Goal: Task Accomplishment & Management: Manage account settings

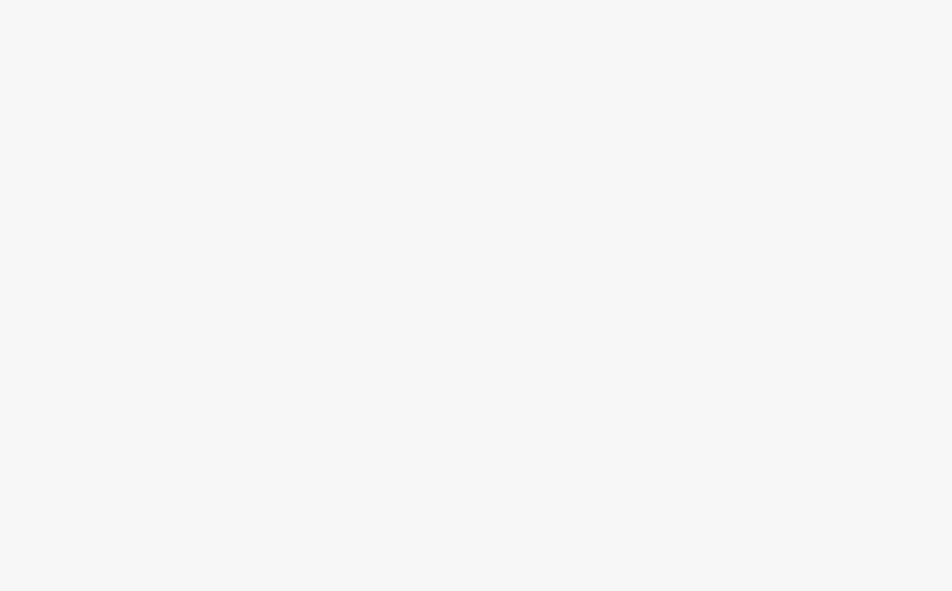
click at [846, 122] on body at bounding box center [476, 295] width 952 height 591
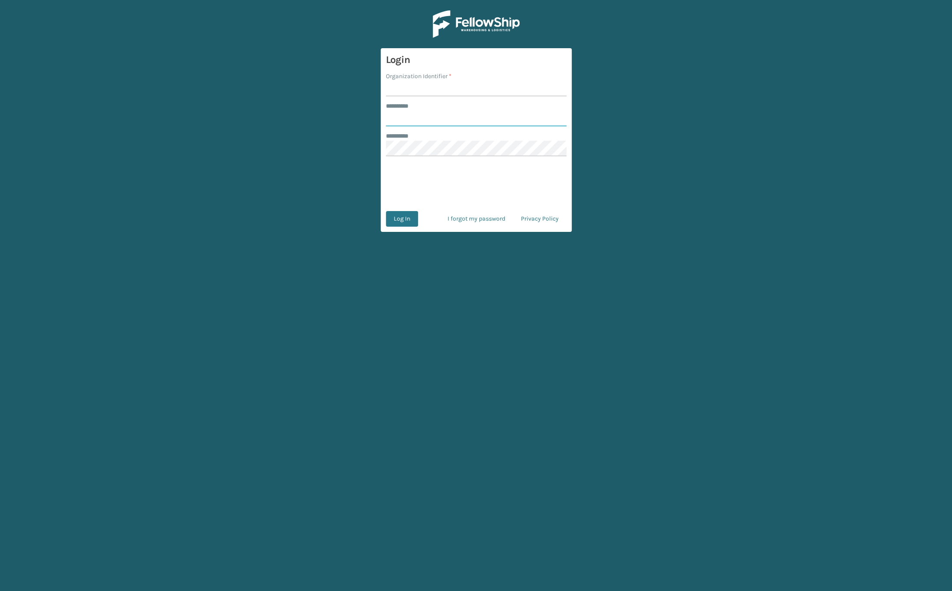
type input "****"
click at [403, 87] on input "Organization Identifier *" at bounding box center [476, 89] width 181 height 16
type input "SuperAdminOrganization"
click at [413, 214] on button "Log In" at bounding box center [402, 219] width 32 height 16
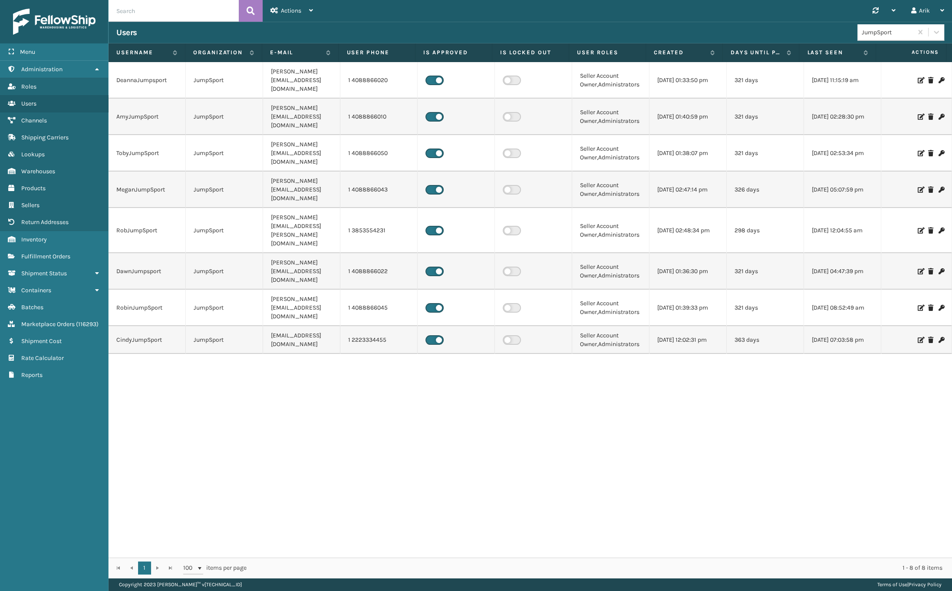
click at [889, 30] on div "JumpSport" at bounding box center [888, 32] width 52 height 9
click at [893, 185] on div "WindGap (Iron Mountain)" at bounding box center [900, 193] width 87 height 16
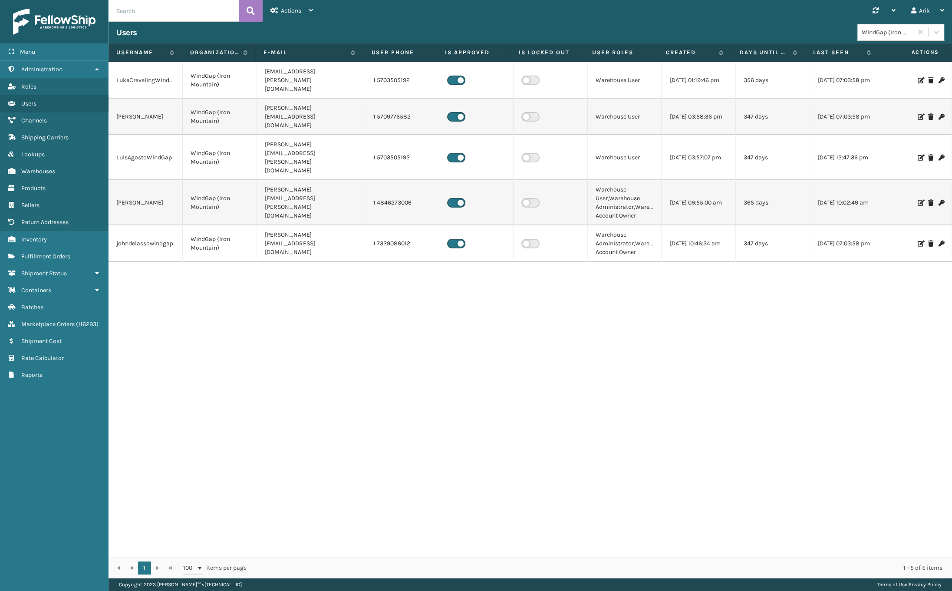
drag, startPoint x: 335, startPoint y: 52, endPoint x: 361, endPoint y: 55, distance: 26.2
click at [361, 55] on span at bounding box center [361, 134] width 3 height 182
drag, startPoint x: 845, startPoint y: 266, endPoint x: 840, endPoint y: 264, distance: 5.5
click at [845, 266] on div "LukeCrevelingWindGap WindGap ([GEOGRAPHIC_DATA]) [EMAIL_ADDRESS][PERSON_NAME][D…" at bounding box center [531, 309] width 844 height 495
click at [624, 180] on td "Warehouse User,Warehouse Administrator,Warehouse Account Owner" at bounding box center [624, 202] width 74 height 45
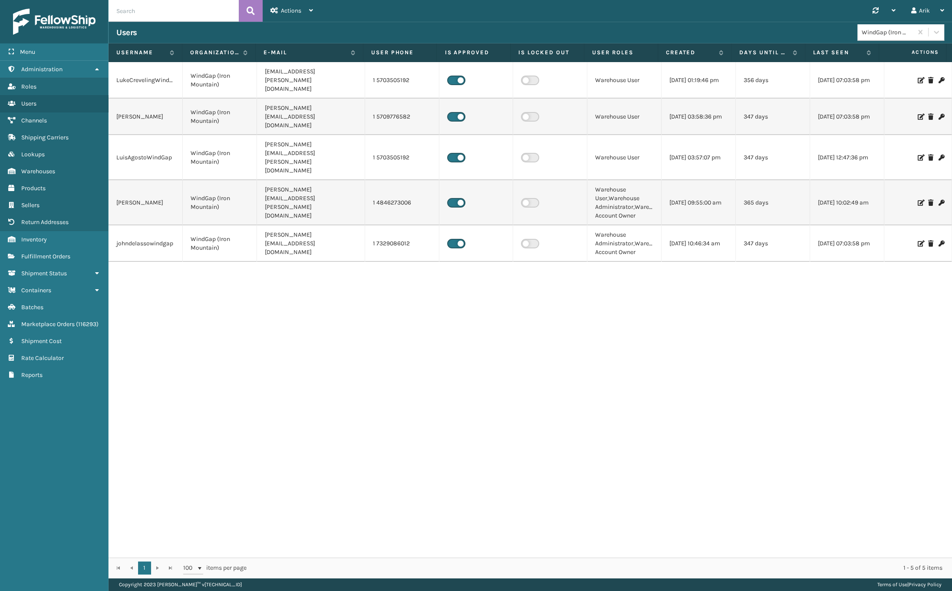
click at [396, 135] on td "1 5703505192" at bounding box center [402, 157] width 74 height 45
copy td "5703505192"
click at [631, 183] on td "Warehouse User,Warehouse Administrator,Warehouse Account Owner" at bounding box center [624, 202] width 74 height 45
click at [387, 180] on td "1 4846273006" at bounding box center [402, 202] width 74 height 45
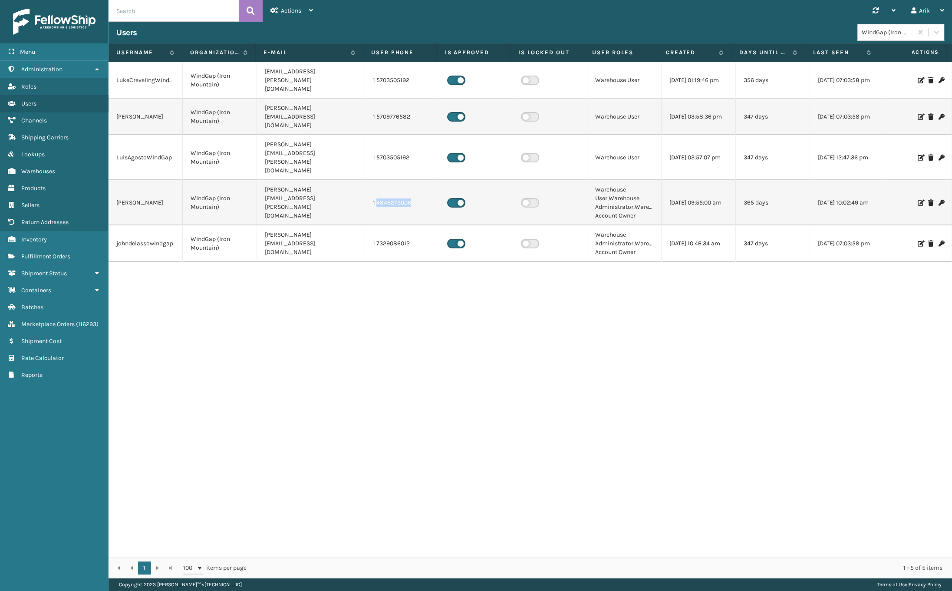
click at [387, 180] on td "1 4846273006" at bounding box center [402, 202] width 74 height 45
copy td "4846273006"
click at [918, 200] on icon at bounding box center [920, 203] width 5 height 6
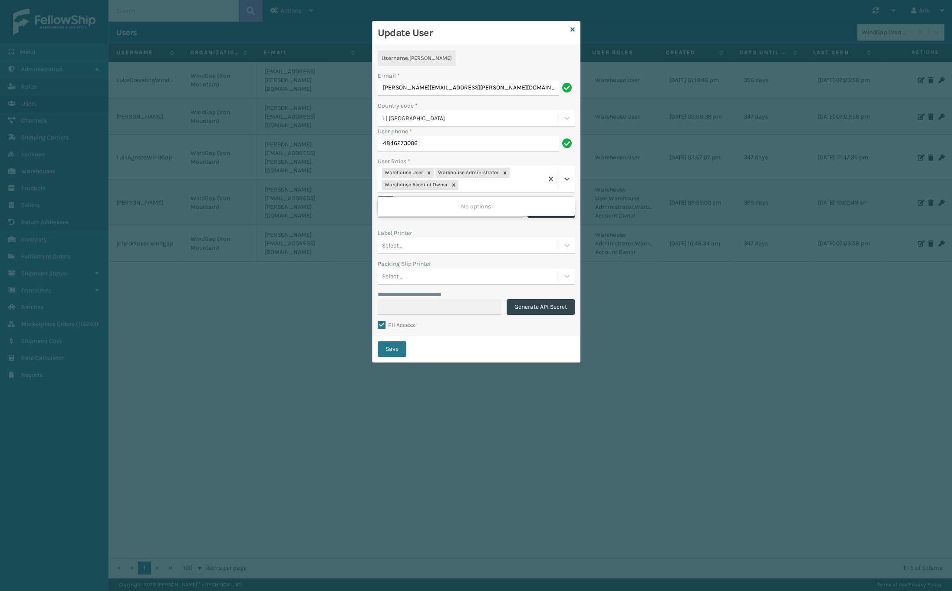
click at [478, 182] on div "Warehouse User Warehouse Administrator Warehouse Account Owner" at bounding box center [460, 179] width 165 height 26
click at [504, 50] on div "**********" at bounding box center [476, 190] width 208 height 291
click at [576, 30] on div "Update User" at bounding box center [476, 33] width 208 height 24
click at [573, 30] on icon at bounding box center [572, 29] width 4 height 6
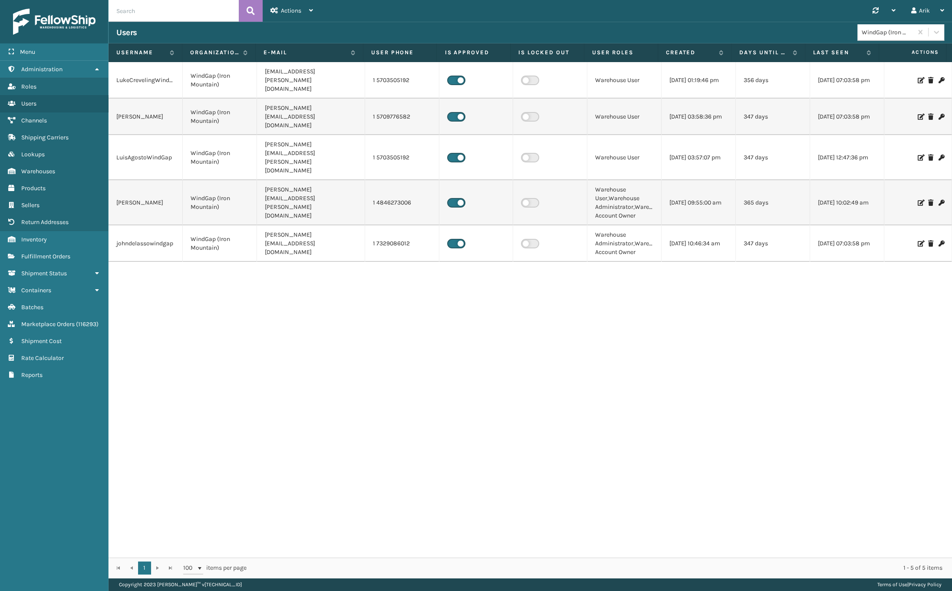
click at [136, 23] on div "Users WindGap (Iron Mountain)" at bounding box center [531, 33] width 844 height 22
click at [133, 16] on input "text" at bounding box center [174, 11] width 130 height 22
type input "[PERSON_NAME]"
click at [264, 6] on div "Actions New User" at bounding box center [292, 11] width 58 height 22
click at [254, 10] on icon at bounding box center [251, 10] width 8 height 13
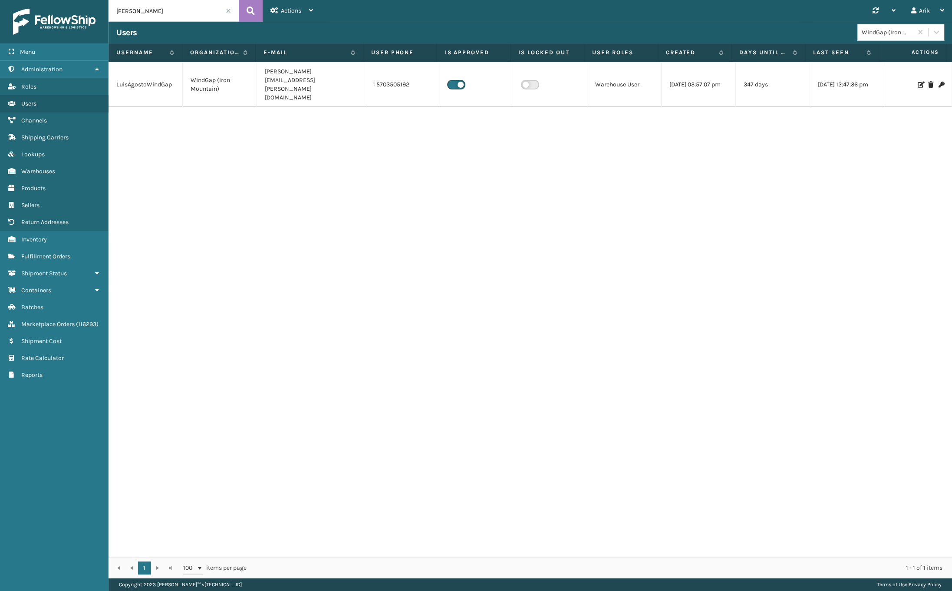
click at [907, 31] on div "WindGap (Iron Mountain)" at bounding box center [888, 32] width 52 height 9
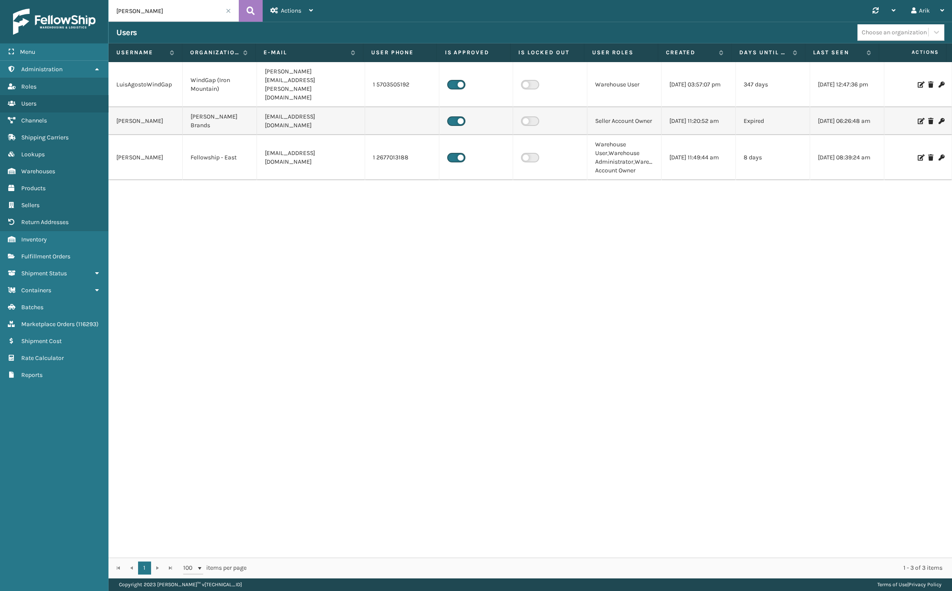
click at [918, 155] on icon at bounding box center [920, 158] width 5 height 6
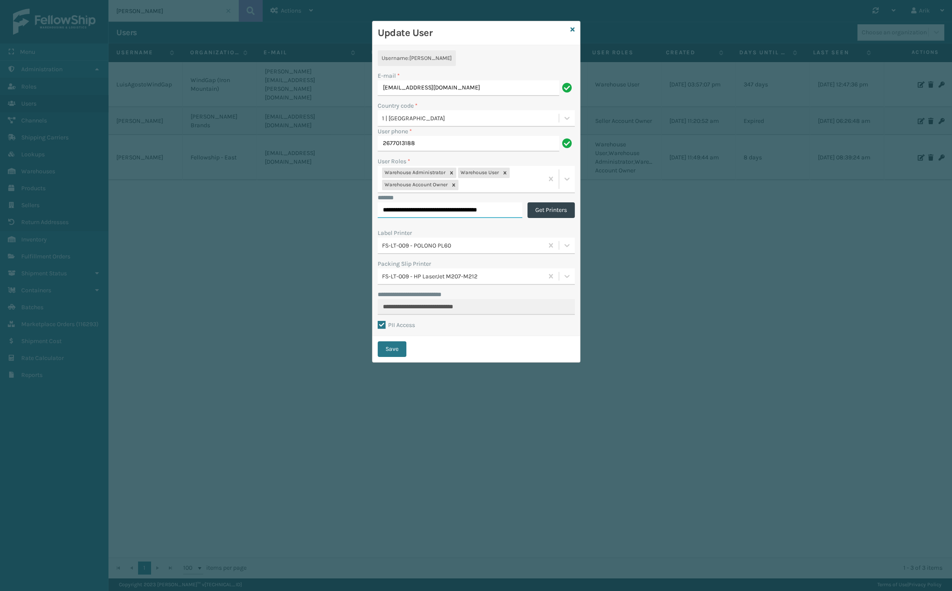
click at [414, 208] on input "**********" at bounding box center [450, 210] width 145 height 16
click at [571, 30] on icon at bounding box center [572, 29] width 4 height 6
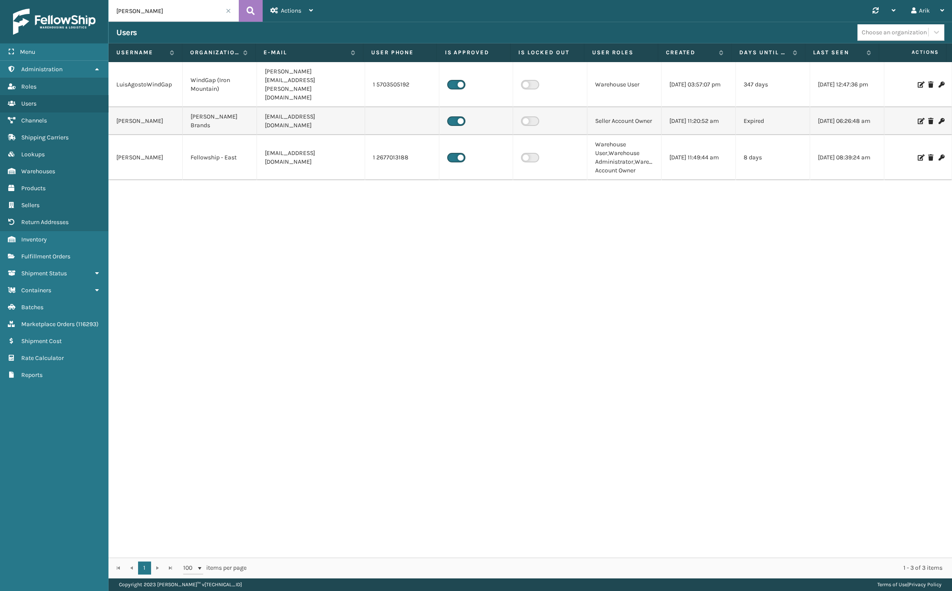
click at [896, 46] on span "Actions" at bounding box center [913, 52] width 63 height 14
click at [893, 33] on div "Choose an organization" at bounding box center [894, 32] width 65 height 9
click at [886, 185] on div "WindGap (Iron Mountain)" at bounding box center [900, 193] width 87 height 16
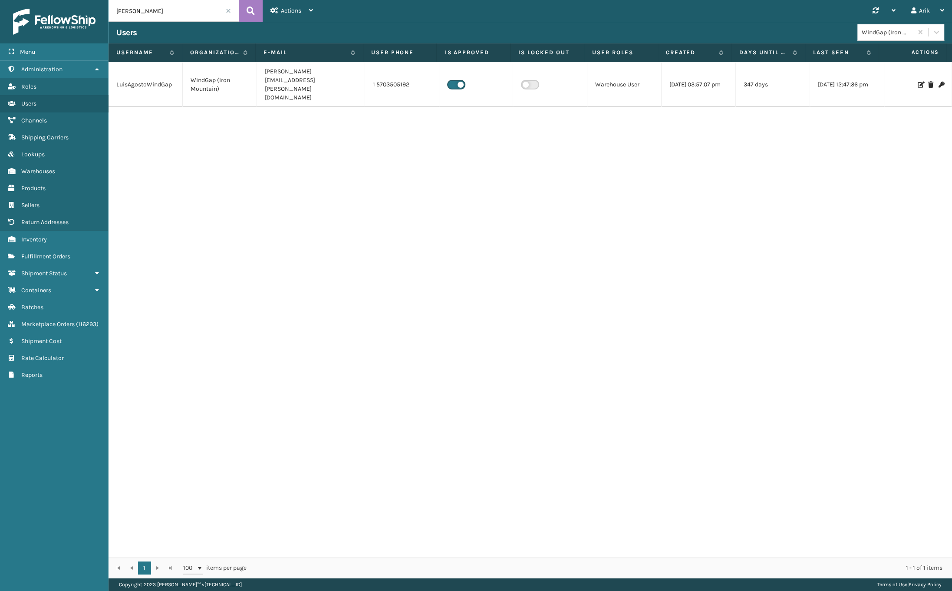
click at [229, 10] on span at bounding box center [228, 10] width 5 height 5
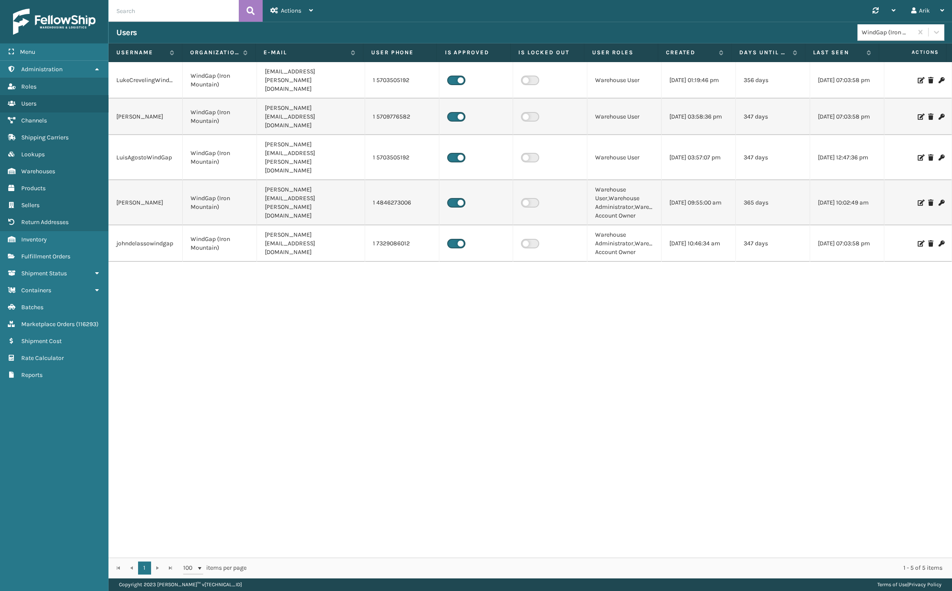
click at [918, 155] on icon at bounding box center [920, 158] width 5 height 6
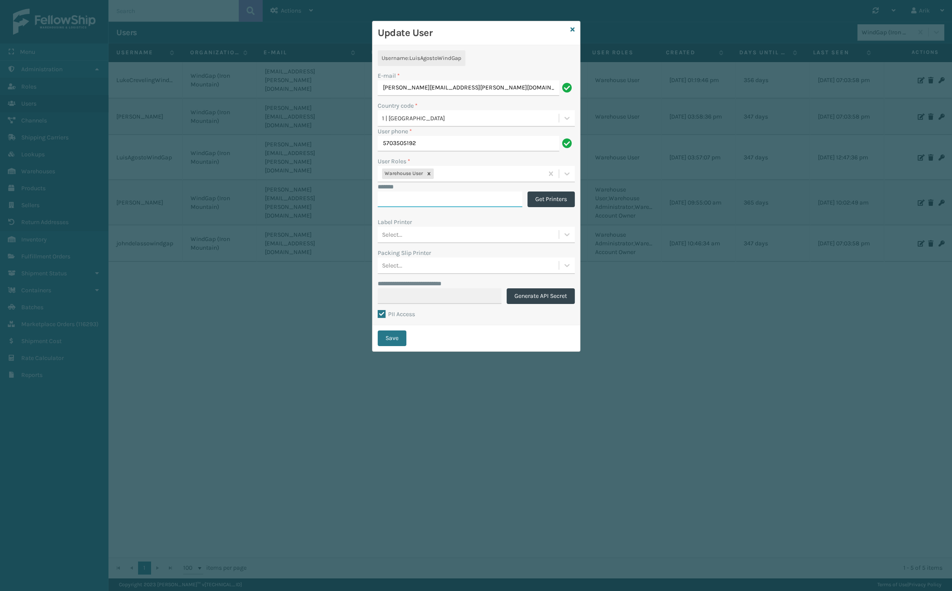
click at [399, 203] on input "*******" at bounding box center [450, 199] width 145 height 16
paste input "**********"
type input "**********"
click at [395, 334] on button "Save" at bounding box center [392, 338] width 29 height 16
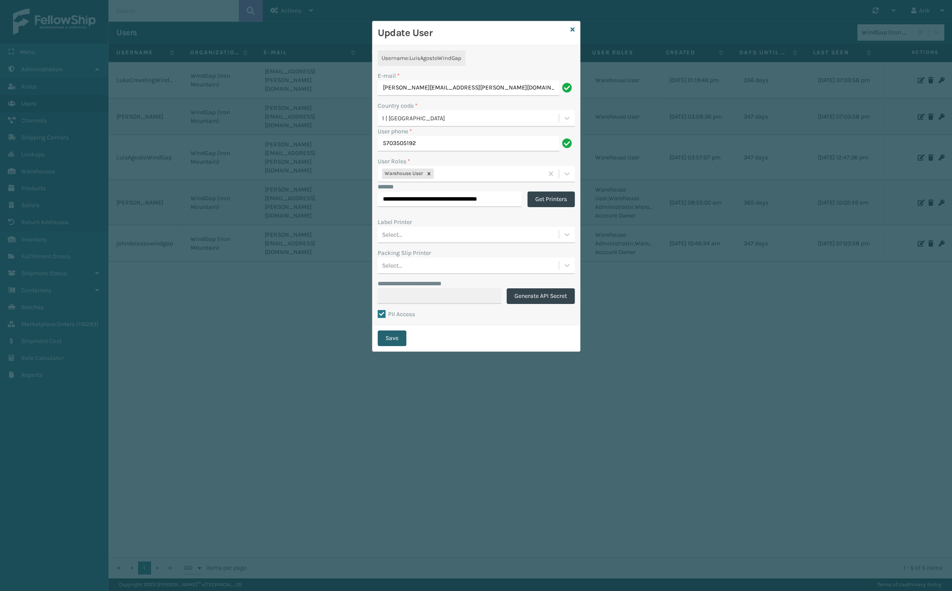
scroll to position [0, 0]
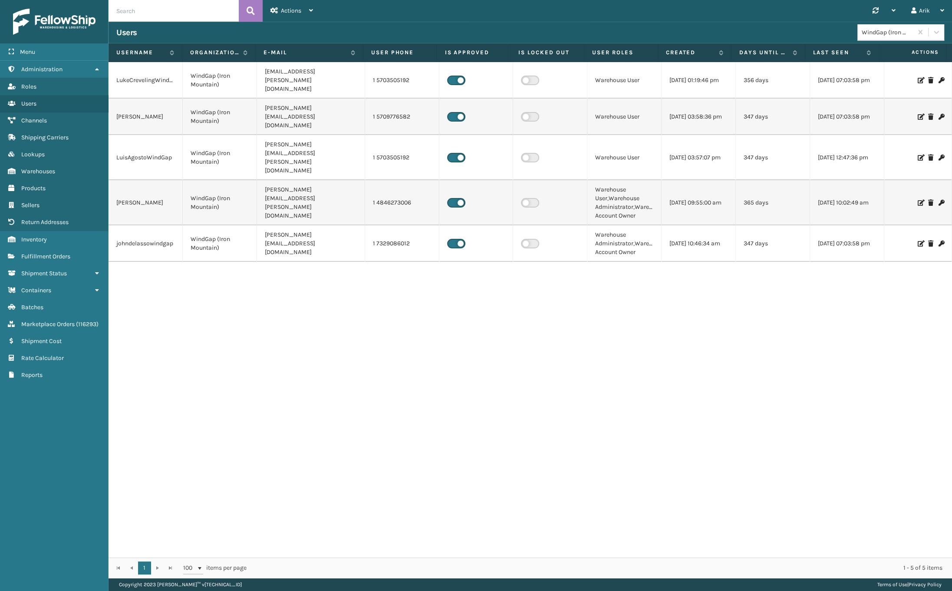
click at [918, 200] on icon at bounding box center [920, 203] width 5 height 6
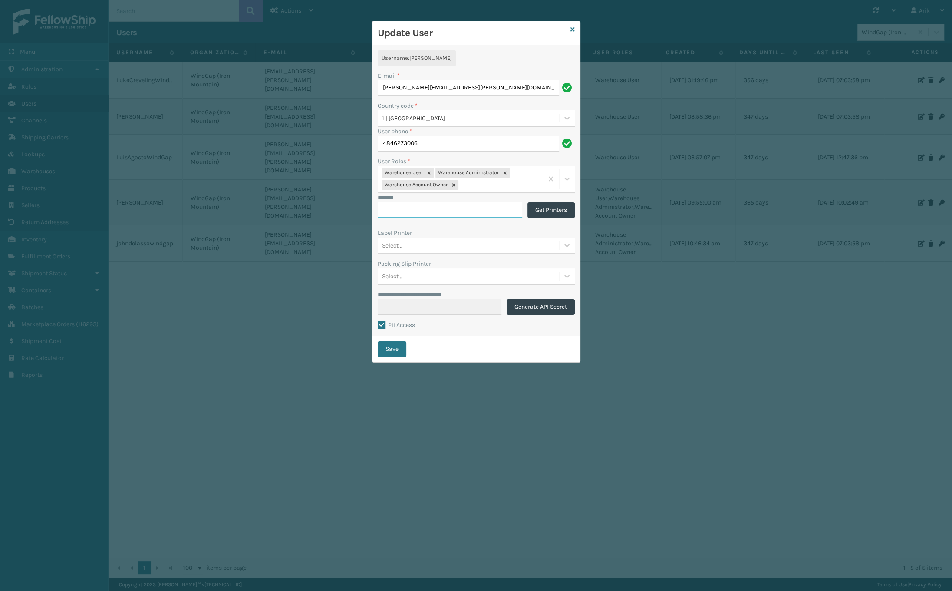
click at [411, 207] on input "*******" at bounding box center [450, 210] width 145 height 16
paste input "**********"
type input "**********"
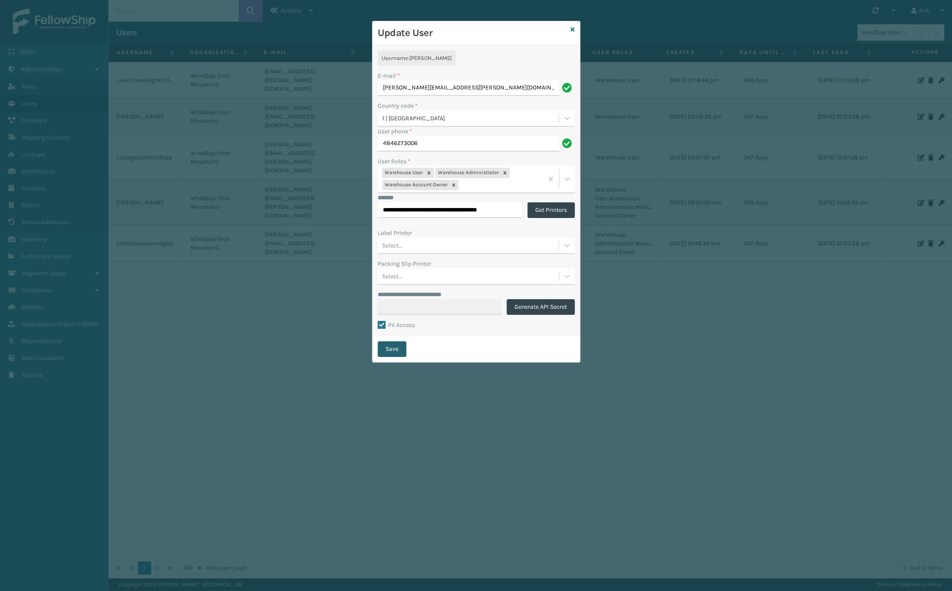
click at [392, 349] on button "Save" at bounding box center [392, 349] width 29 height 16
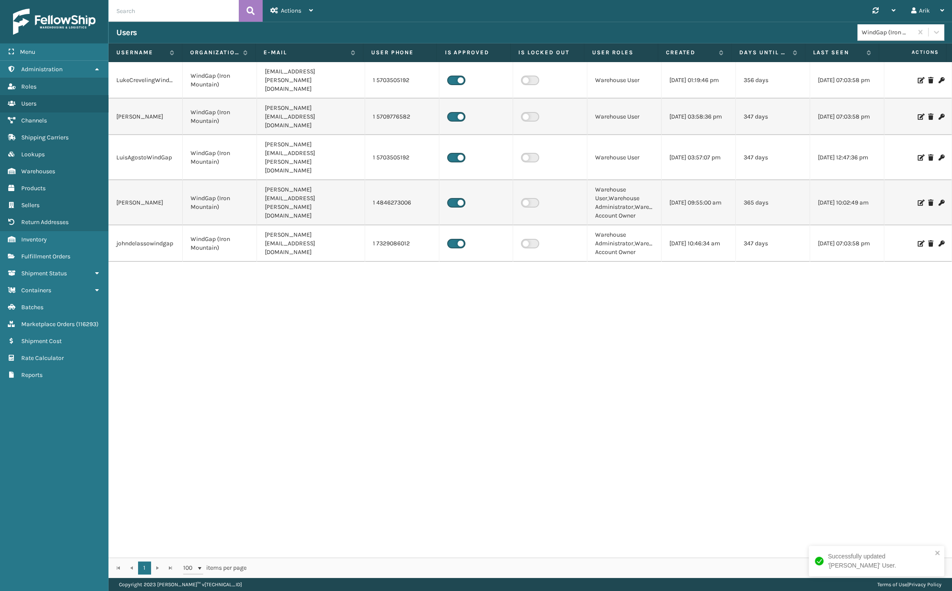
click at [126, 180] on td "[PERSON_NAME]" at bounding box center [146, 202] width 74 height 45
click at [800, 21] on div "Synchronise all channels Arik Log Out" at bounding box center [636, 11] width 631 height 22
click at [285, 180] on td "[PERSON_NAME][EMAIL_ADDRESS][PERSON_NAME][DOMAIN_NAME]" at bounding box center [311, 202] width 108 height 45
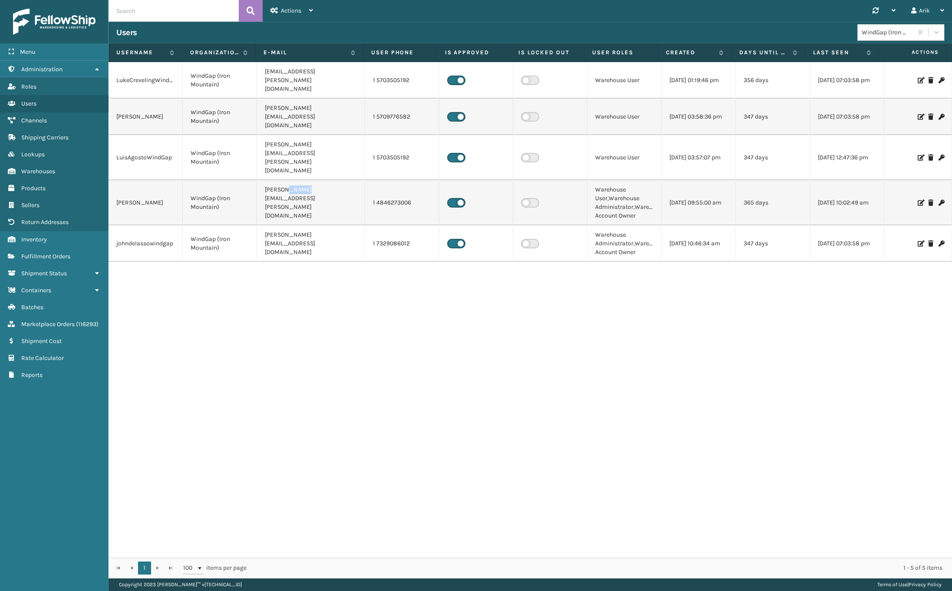
click at [283, 180] on td "[PERSON_NAME][EMAIL_ADDRESS][PERSON_NAME][DOMAIN_NAME]" at bounding box center [311, 202] width 108 height 45
click at [762, 572] on div "1 1 100 items per page 1 - 5 of 5 items" at bounding box center [531, 567] width 844 height 20
click at [918, 200] on icon at bounding box center [920, 203] width 5 height 6
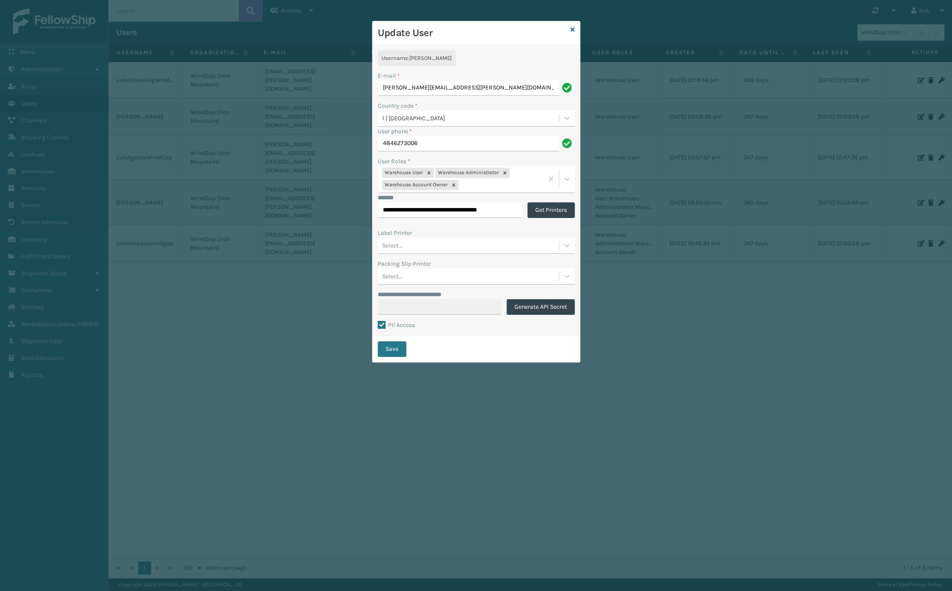
click at [420, 239] on div "Select..." at bounding box center [468, 245] width 181 height 14
type input "f"
click at [777, 267] on div "**********" at bounding box center [476, 295] width 952 height 591
click at [779, 283] on div "**********" at bounding box center [476, 295] width 952 height 591
click at [769, 234] on div "**********" at bounding box center [476, 295] width 952 height 591
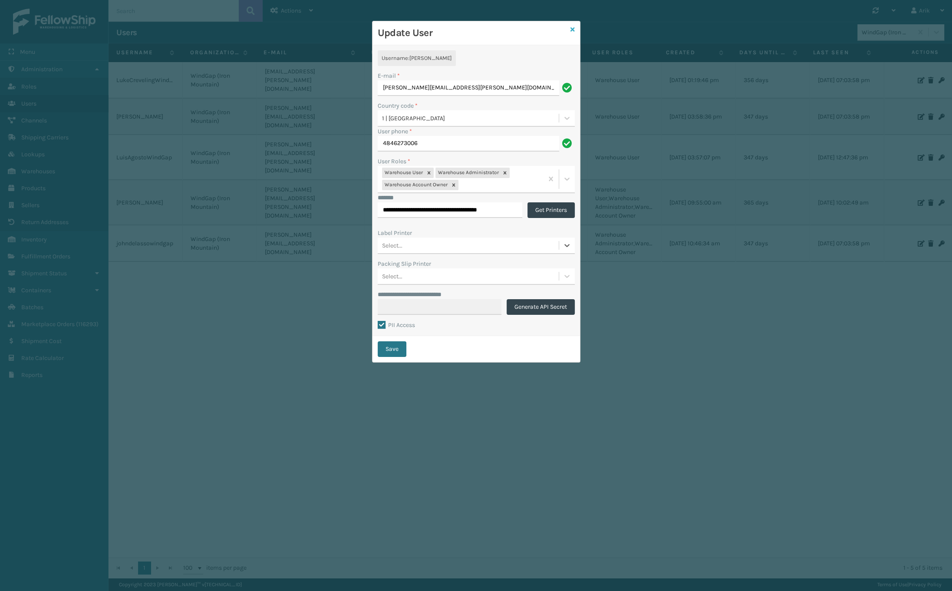
click at [573, 30] on icon at bounding box center [572, 29] width 4 height 6
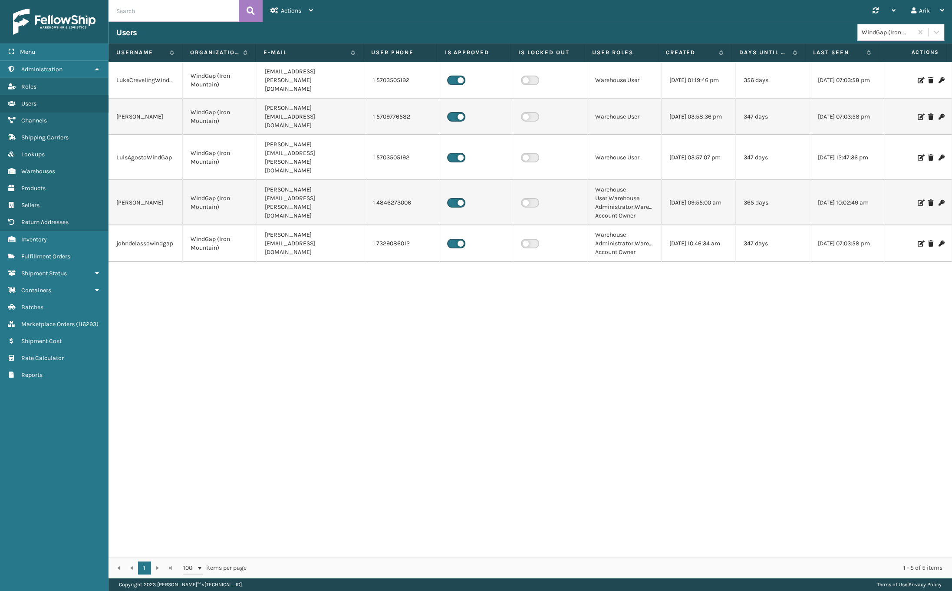
click at [823, 276] on div "LukeCrevelingWindGap WindGap ([GEOGRAPHIC_DATA]) [EMAIL_ADDRESS][PERSON_NAME][D…" at bounding box center [531, 309] width 844 height 495
click at [756, 321] on div "LukeCrevelingWindGap WindGap ([GEOGRAPHIC_DATA]) [EMAIL_ADDRESS][PERSON_NAME][D…" at bounding box center [531, 309] width 844 height 495
